Goal: Communication & Community: Connect with others

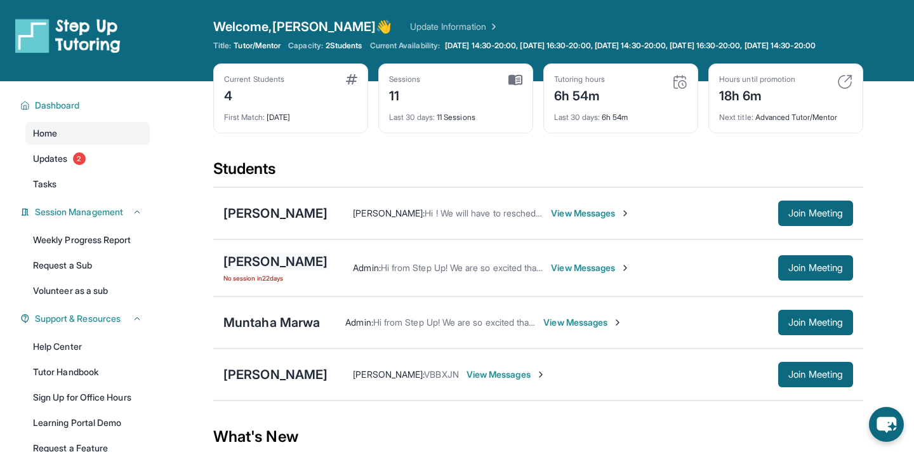
click at [236, 271] on div "[PERSON_NAME]" at bounding box center [276, 262] width 104 height 18
click at [261, 268] on div "[PERSON_NAME]" at bounding box center [276, 262] width 104 height 18
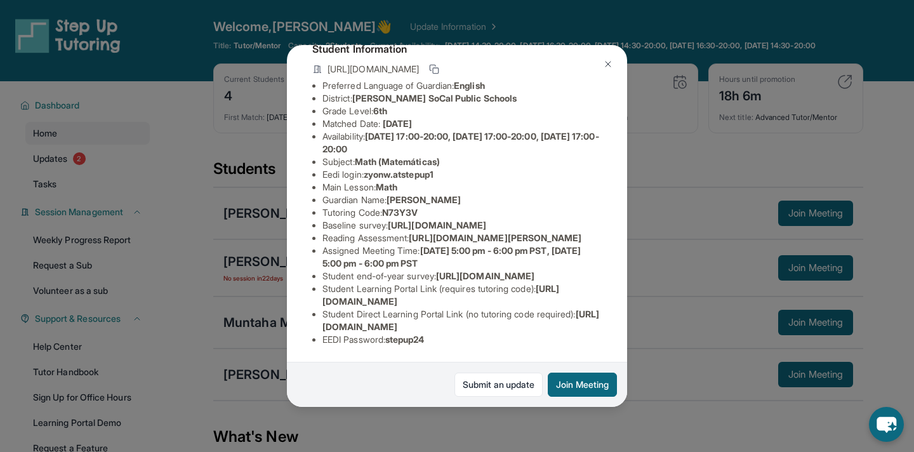
scroll to position [90, 0]
click at [609, 60] on img at bounding box center [608, 64] width 10 height 10
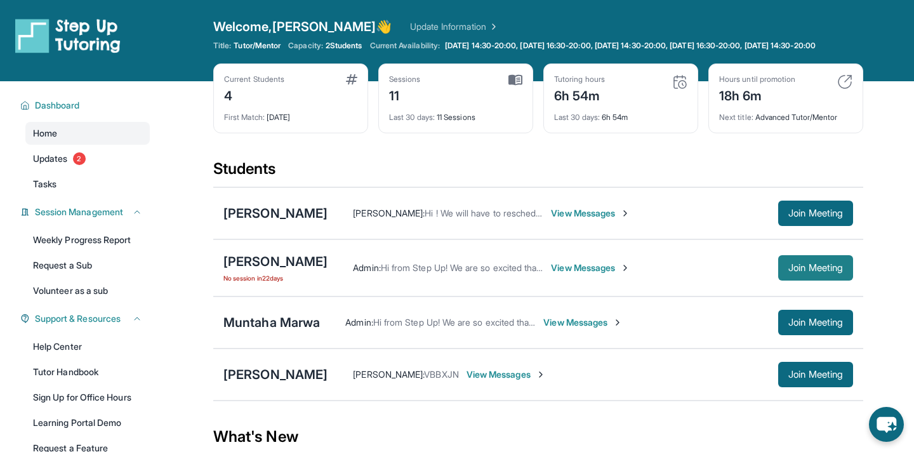
click at [797, 272] on span "Join Meeting" at bounding box center [816, 268] width 55 height 8
click at [800, 272] on span "Join Meeting" at bounding box center [816, 268] width 55 height 8
click at [260, 269] on div "[PERSON_NAME]" at bounding box center [276, 262] width 104 height 18
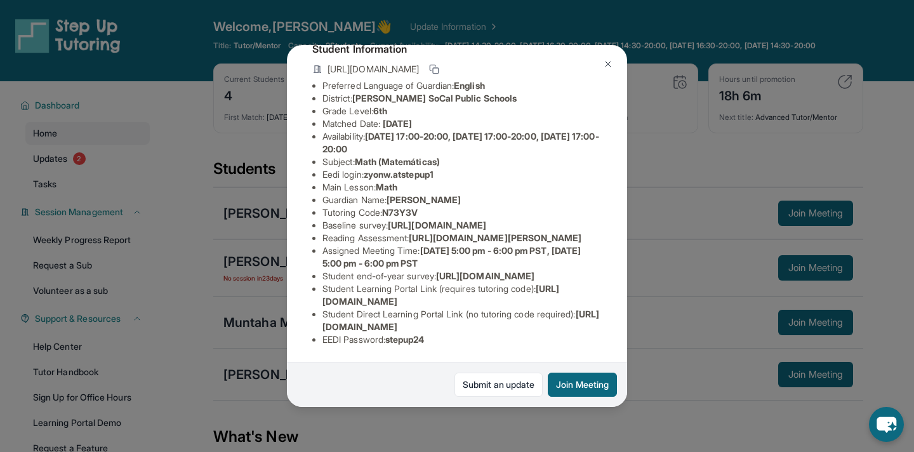
scroll to position [95, 457]
drag, startPoint x: 323, startPoint y: 229, endPoint x: 632, endPoint y: 248, distance: 309.9
click at [632, 248] on div "[PERSON_NAME] Guardian: [PERSON_NAME] Student Information [URL][DOMAIN_NAME] Pr…" at bounding box center [457, 226] width 914 height 452
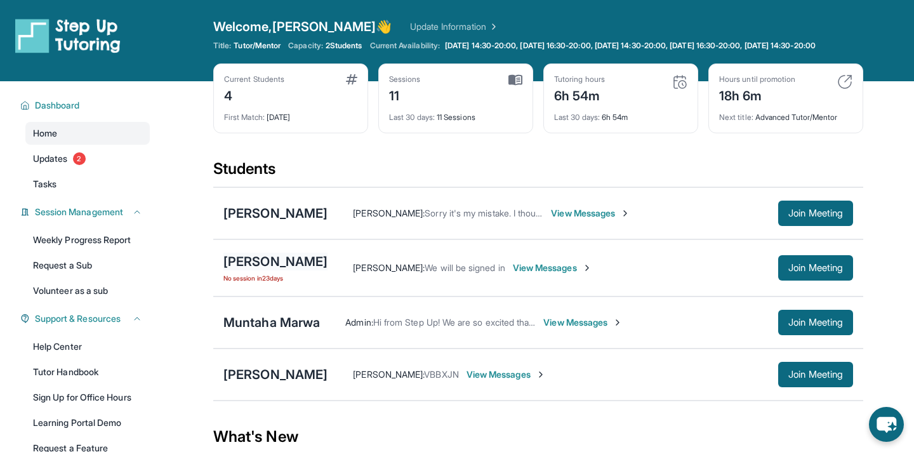
click at [255, 271] on div "[PERSON_NAME]" at bounding box center [276, 262] width 104 height 18
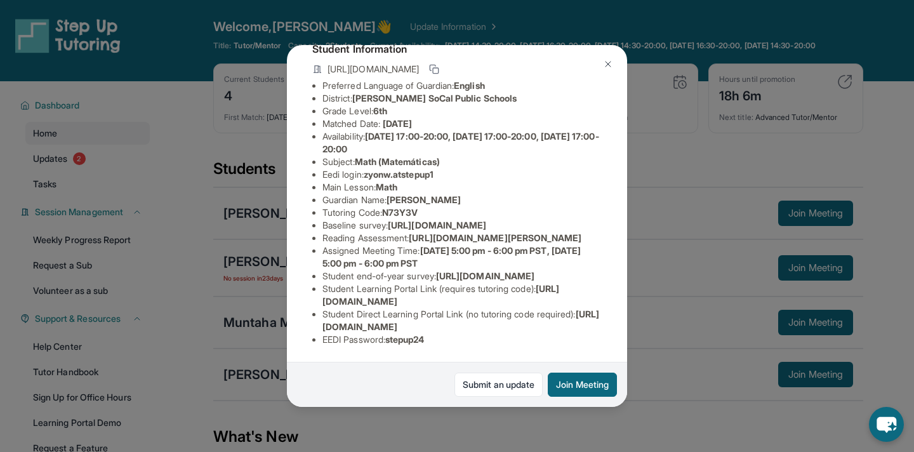
scroll to position [190, 457]
drag, startPoint x: 323, startPoint y: 131, endPoint x: 535, endPoint y: 159, distance: 213.9
click at [486, 220] on span "[URL][DOMAIN_NAME]" at bounding box center [437, 225] width 98 height 11
copy span "[URL][DOMAIN_NAME]"
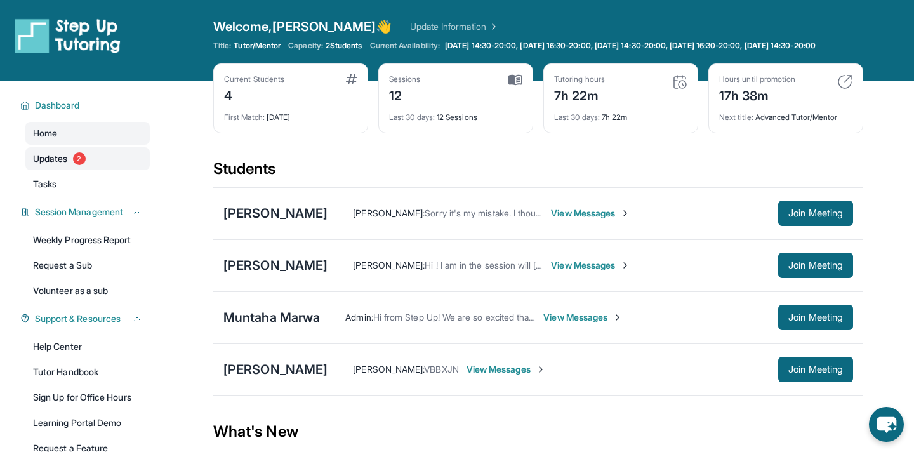
click at [94, 170] on link "Updates 2" at bounding box center [87, 158] width 124 height 23
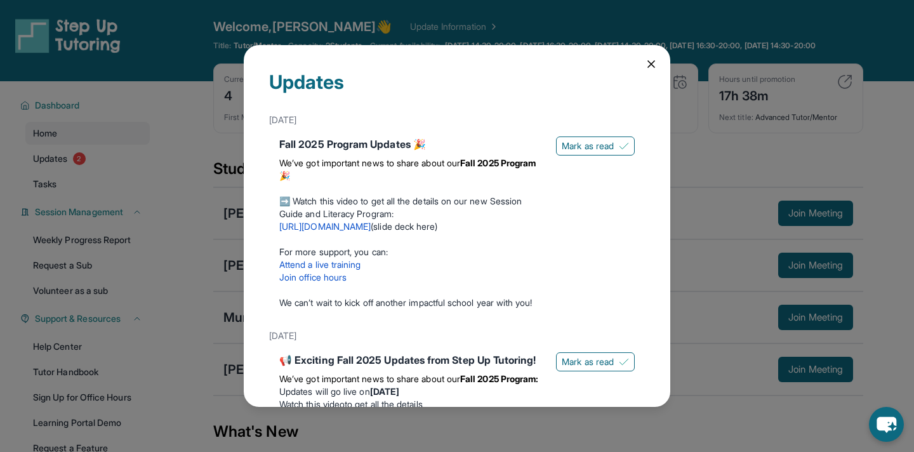
click at [649, 62] on icon at bounding box center [651, 64] width 13 height 13
